Goal: Answer question/provide support

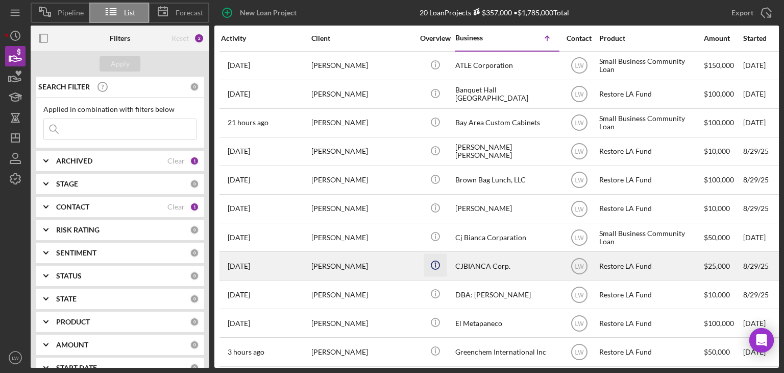
scroll to position [270, 0]
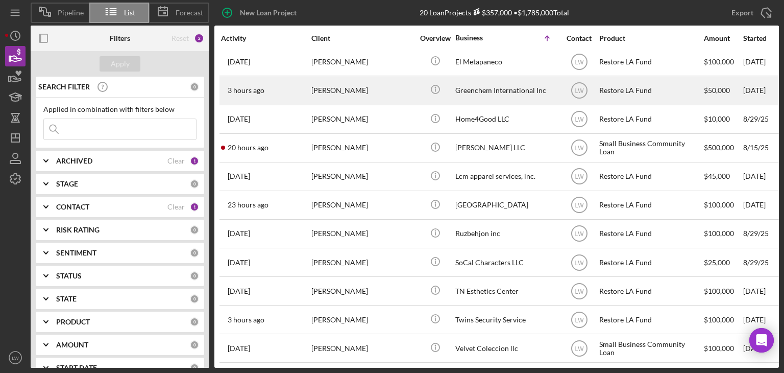
click at [342, 82] on div "[PERSON_NAME]" at bounding box center [362, 90] width 102 height 27
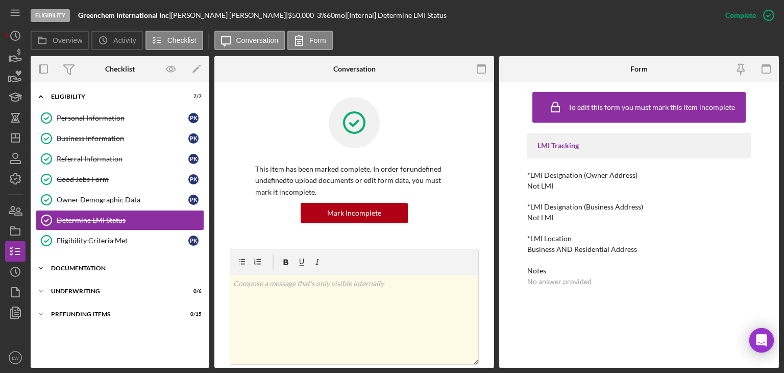
click at [107, 262] on div "Icon/Expander Documentation 0 / 20" at bounding box center [120, 268] width 179 height 20
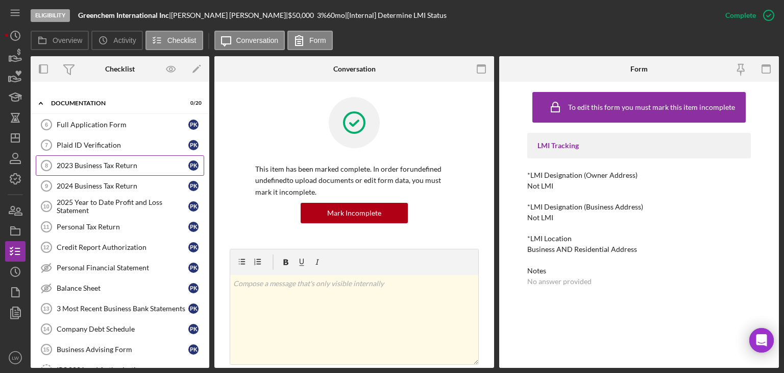
scroll to position [166, 0]
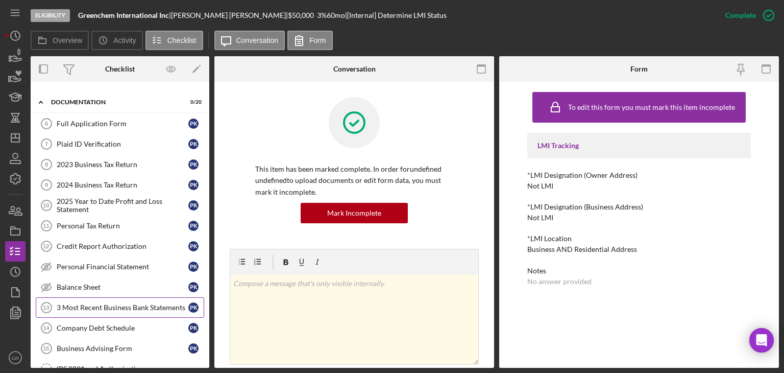
click at [120, 303] on div "3 Most Recent Business Bank Statements" at bounding box center [123, 307] width 132 height 8
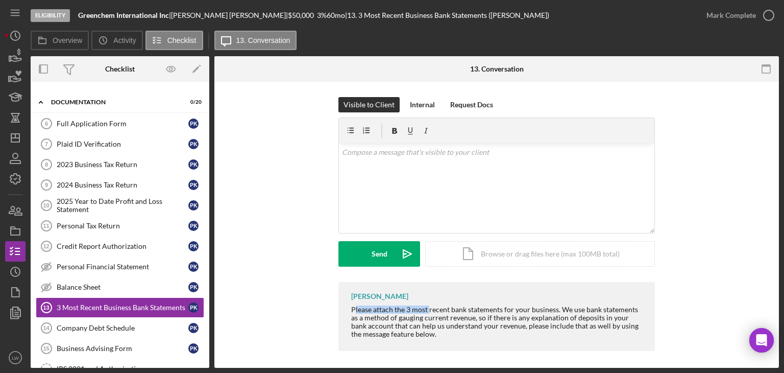
drag, startPoint x: 353, startPoint y: 309, endPoint x: 427, endPoint y: 308, distance: 74.0
click at [427, 308] on div "Please attach the 3 most recent bank statements for your business. We use bank …" at bounding box center [497, 321] width 293 height 33
click at [378, 309] on div "Please attach the 3 most recent bank statements for your business. We use bank …" at bounding box center [497, 321] width 293 height 33
click at [351, 309] on div "Please attach the 3 most recent bank statements for your business. We use bank …" at bounding box center [497, 321] width 293 height 33
drag, startPoint x: 350, startPoint y: 309, endPoint x: 541, endPoint y: 308, distance: 190.9
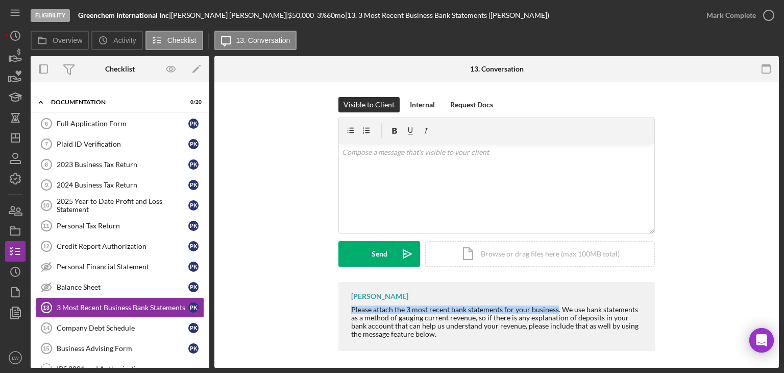
click at [541, 308] on div "Please attach the 3 most recent bank statements for your business. We use bank …" at bounding box center [497, 321] width 293 height 33
copy div "Please attach the 3 most recent bank statements for your business"
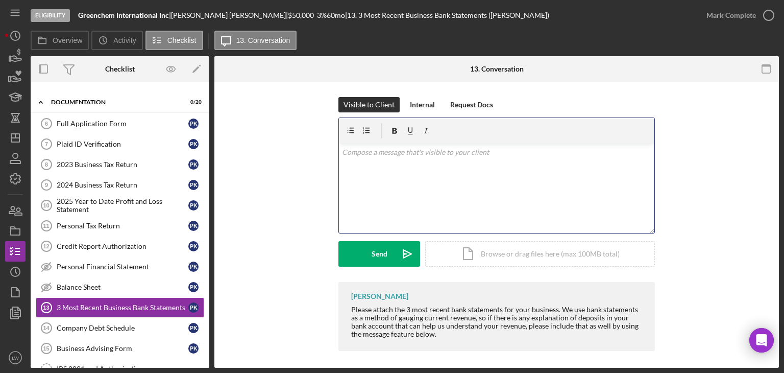
click at [559, 184] on div "v Color teal Color pink Remove color Add row above Add row below Add column bef…" at bounding box center [496, 187] width 315 height 89
drag, startPoint x: 505, startPoint y: 156, endPoint x: 281, endPoint y: 156, distance: 224.1
click at [281, 156] on div "Visible to Client Internal Request Docs v Color teal Color pink Remove color Ad…" at bounding box center [497, 189] width 534 height 185
click at [412, 339] on div "[PERSON_NAME] Please attach the 3 most recent bank statements for your business…" at bounding box center [496, 316] width 316 height 69
click at [345, 307] on div "[PERSON_NAME] Please attach the 3 most recent bank statements for your business…" at bounding box center [496, 316] width 316 height 69
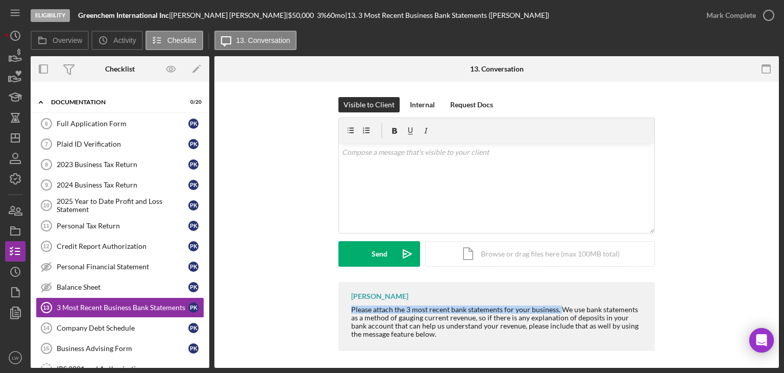
drag, startPoint x: 351, startPoint y: 307, endPoint x: 560, endPoint y: 310, distance: 209.3
click at [560, 310] on div "Please attach the 3 most recent bank statements for your business. We use bank …" at bounding box center [497, 321] width 293 height 33
copy div "Please attach the 3 most recent bank statements for your business."
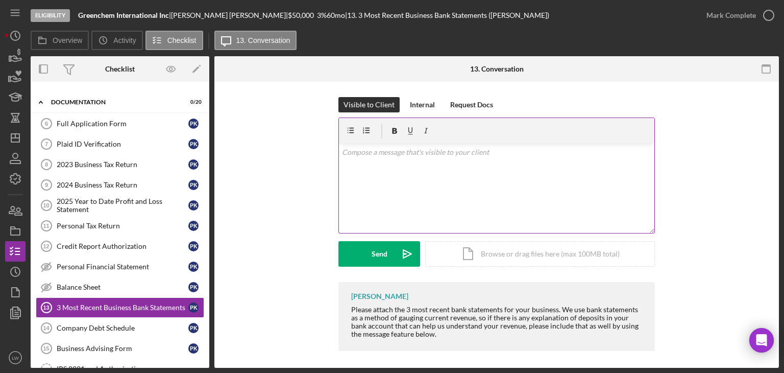
click at [466, 197] on div "v Color teal Color pink Remove color Add row above Add row below Add column bef…" at bounding box center [496, 187] width 315 height 89
click at [342, 152] on mark "Please attach the 3 most recent bank statements for your business." at bounding box center [446, 152] width 209 height 9
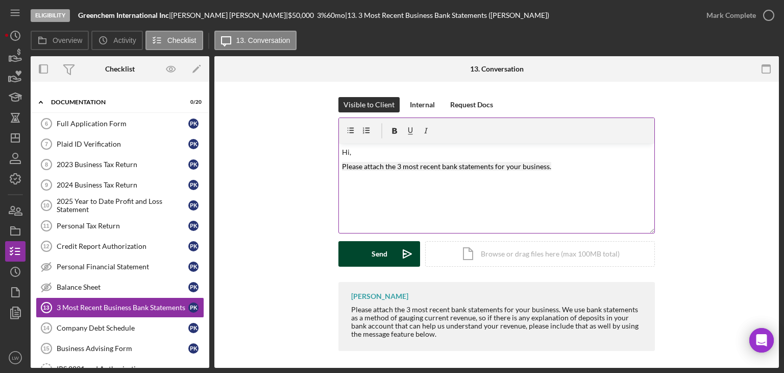
click at [376, 259] on div "Send" at bounding box center [380, 254] width 16 height 26
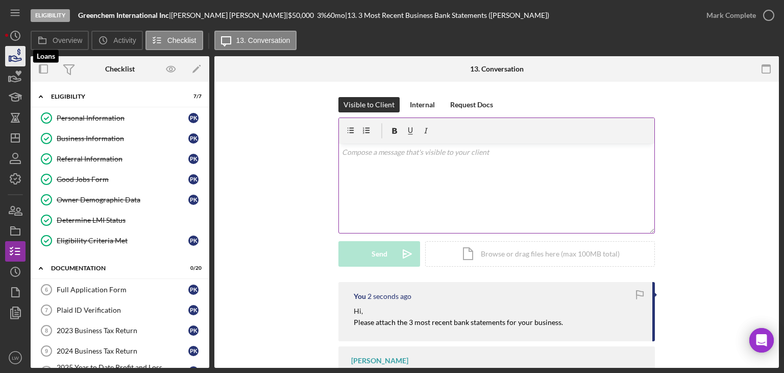
click at [17, 54] on icon "button" at bounding box center [16, 56] width 26 height 26
